Goal: Find specific page/section: Find specific page/section

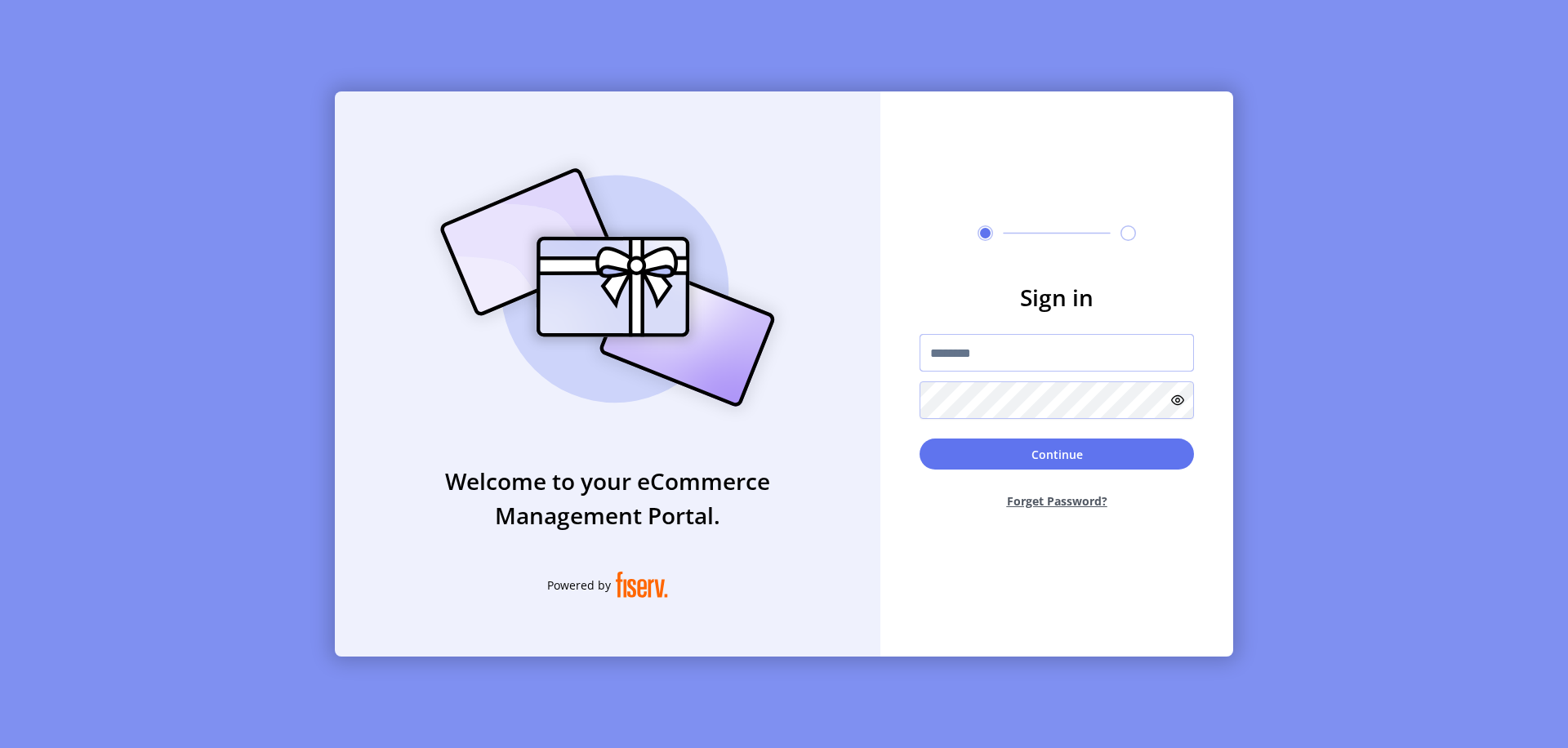
click at [1057, 353] on input "text" at bounding box center [1056, 352] width 274 height 37
type input "**********"
click at [1057, 454] on button "Continue" at bounding box center [1056, 454] width 274 height 31
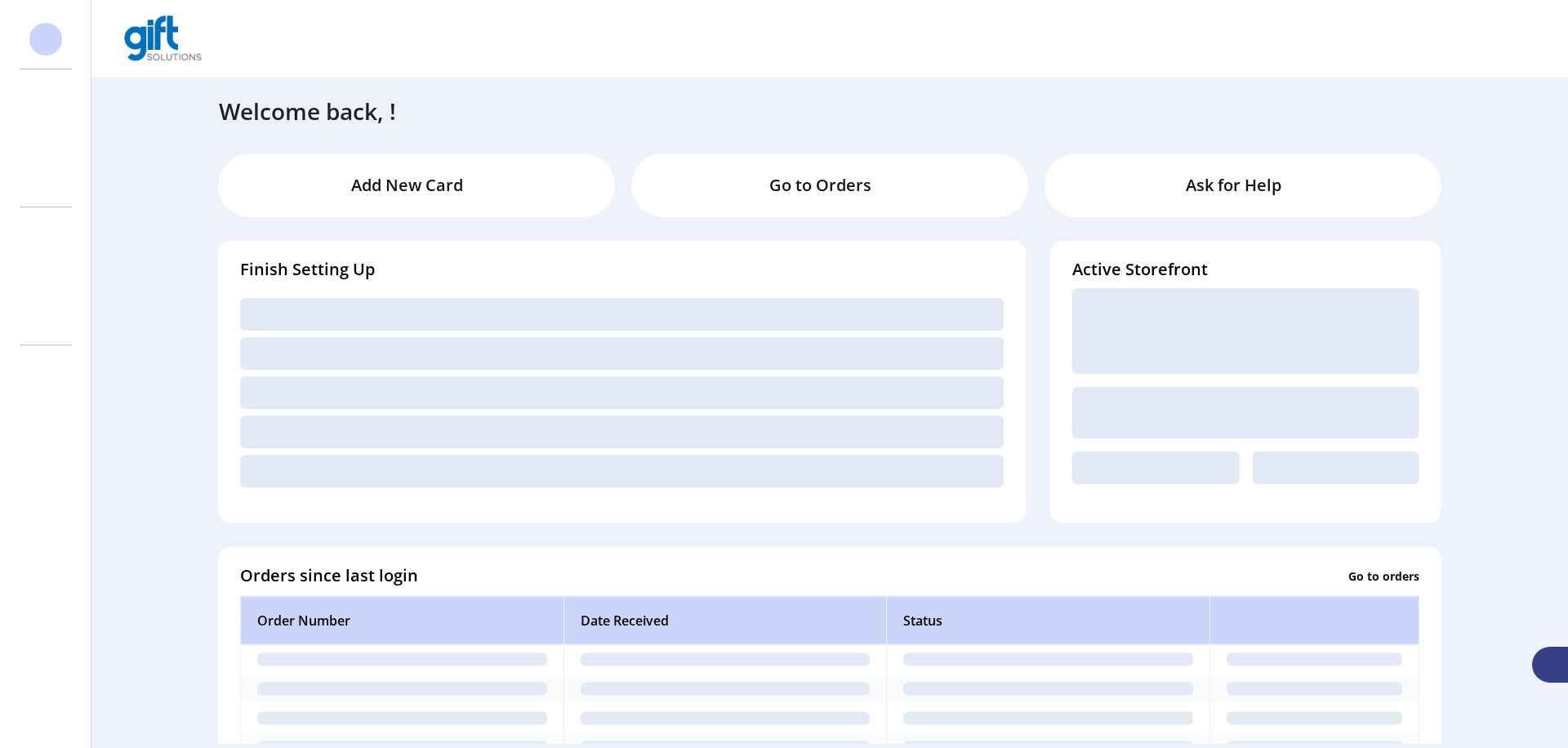
click at [46, 138] on svg-icon at bounding box center [45, 138] width 26 height 26
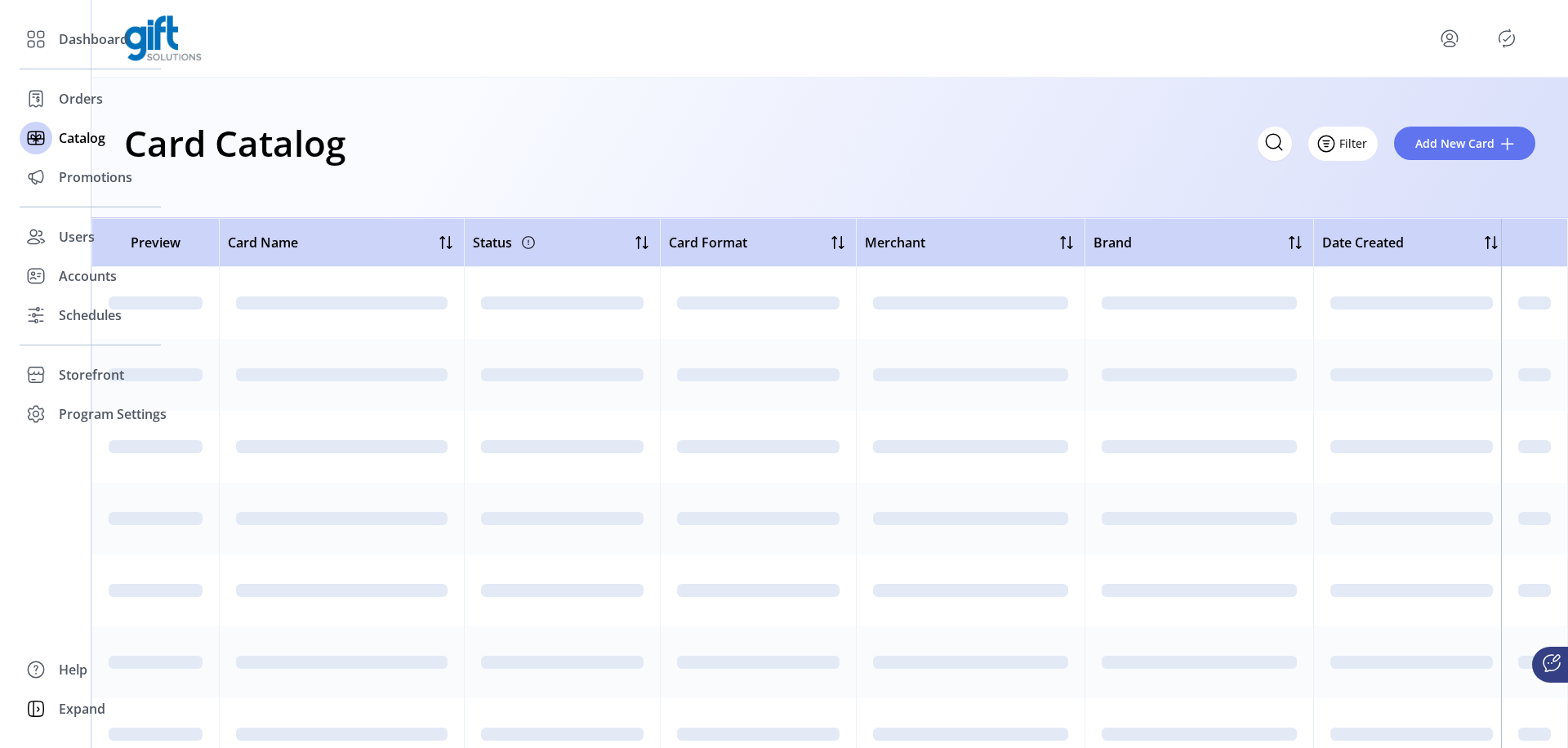
click at [1329, 143] on icon "Filter Button" at bounding box center [1326, 143] width 5 height 0
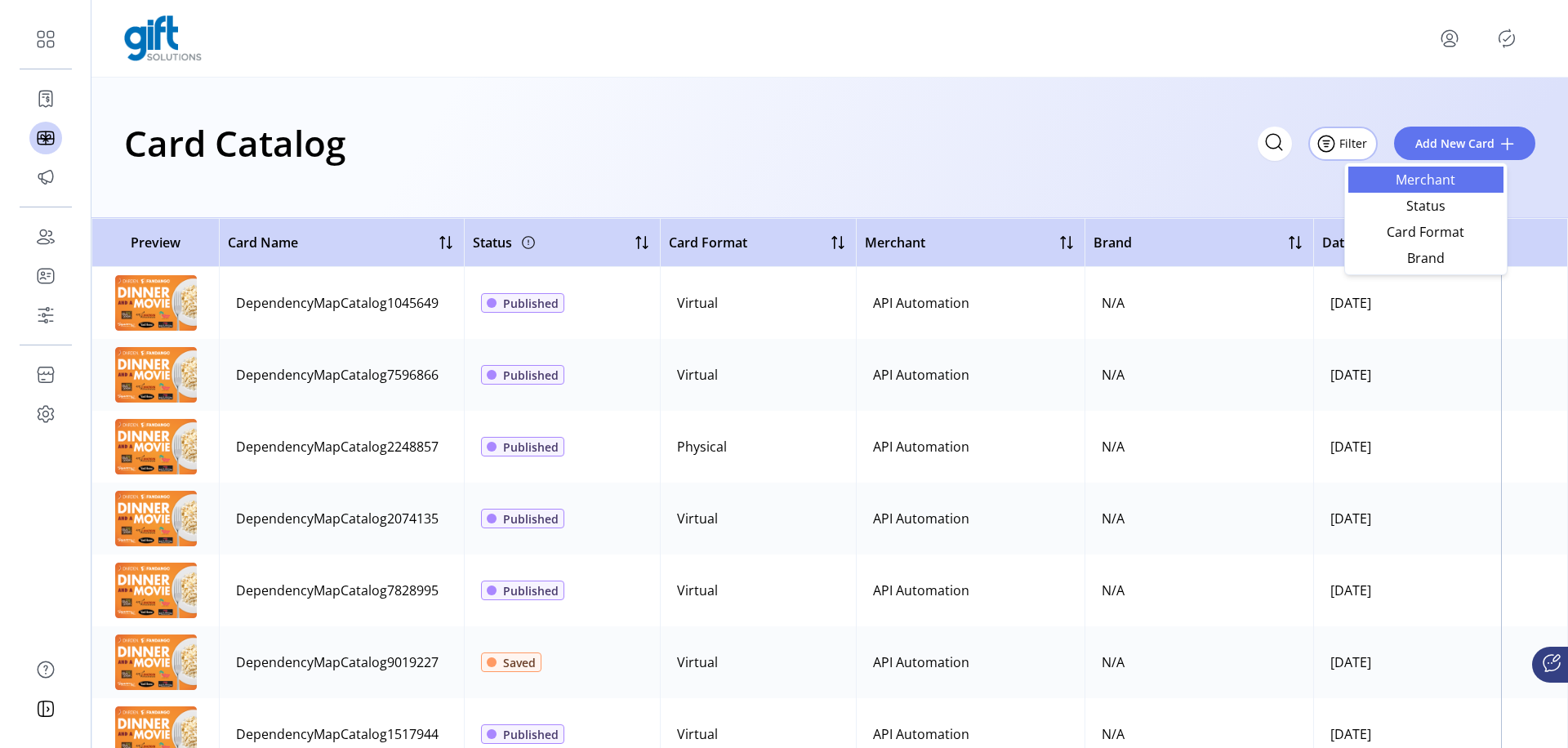
click at [1425, 179] on span "Merchant" at bounding box center [1426, 179] width 136 height 13
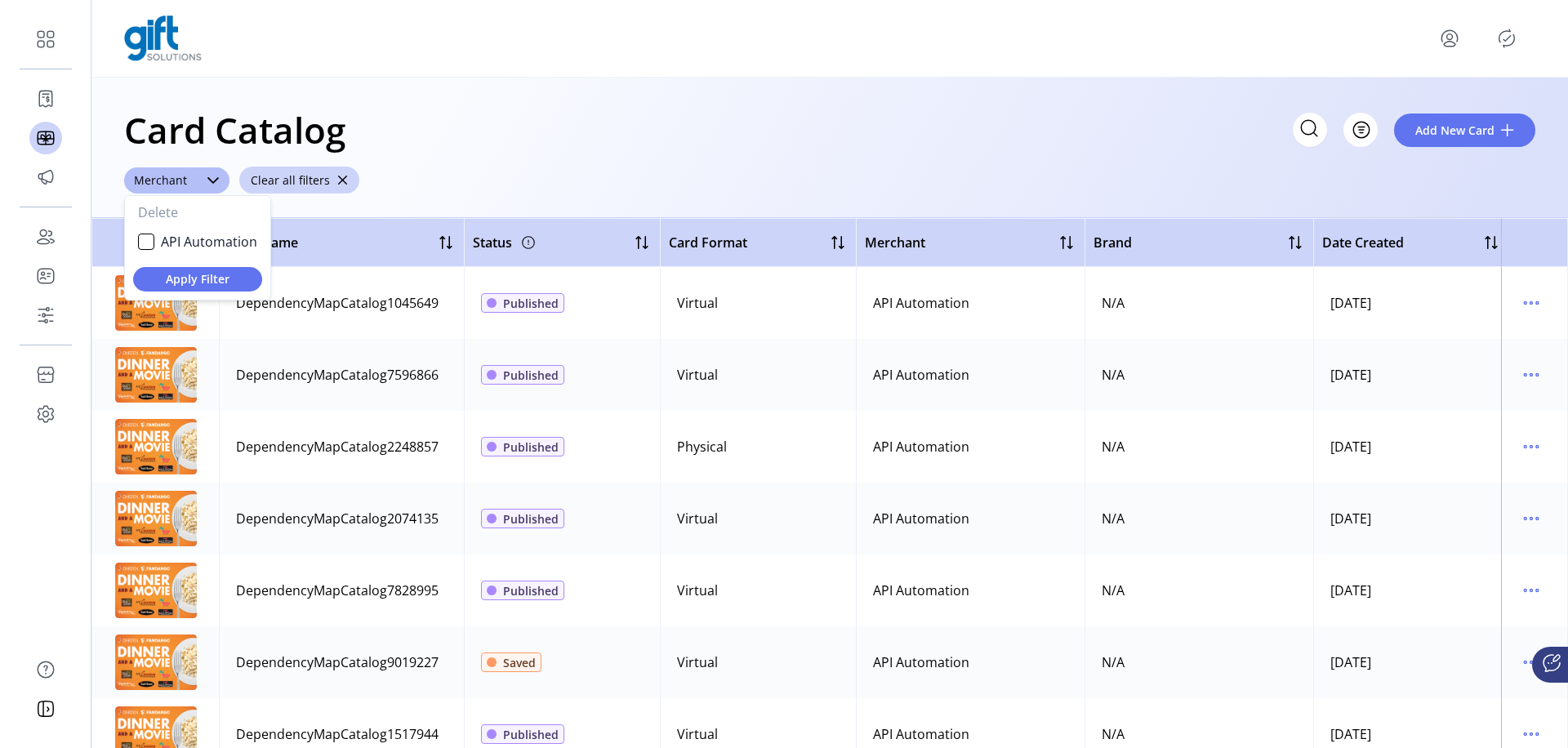
scroll to position [9, 64]
click at [208, 241] on span "API Automation" at bounding box center [209, 241] width 97 height 20
click at [197, 278] on span "Apply Filter" at bounding box center [197, 278] width 103 height 17
